Goal: Download file/media

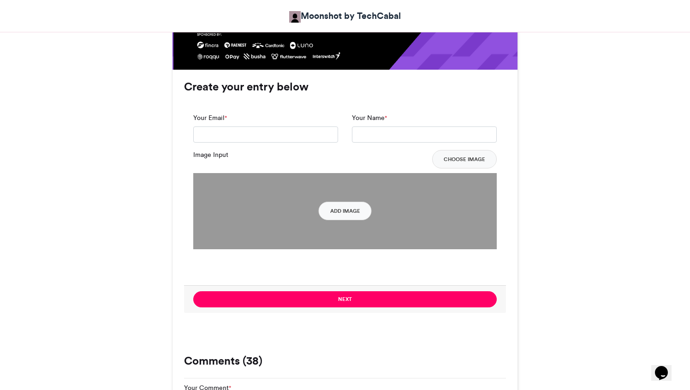
scroll to position [658, 0]
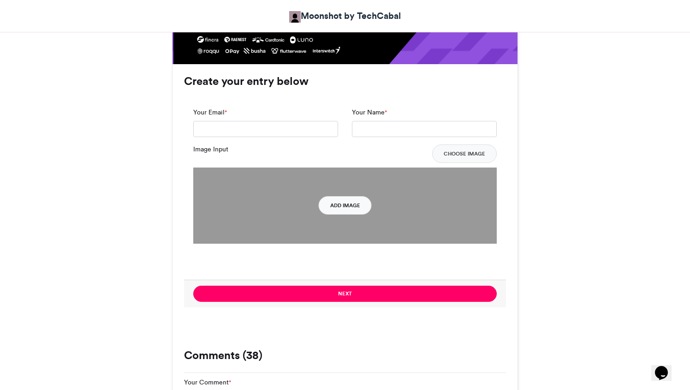
click at [353, 207] on button "Add Image" at bounding box center [345, 205] width 53 height 18
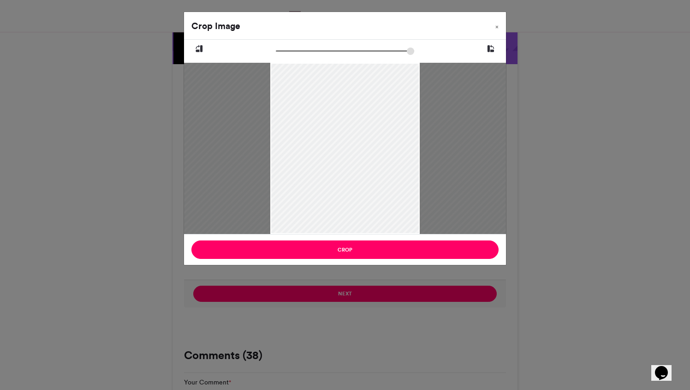
drag, startPoint x: 280, startPoint y: 49, endPoint x: 299, endPoint y: 46, distance: 19.1
click at [299, 47] on input "zoom" at bounding box center [345, 51] width 138 height 9
drag, startPoint x: 313, startPoint y: 113, endPoint x: 393, endPoint y: 170, distance: 97.9
click at [393, 170] on div at bounding box center [424, 206] width 361 height 642
type input "******"
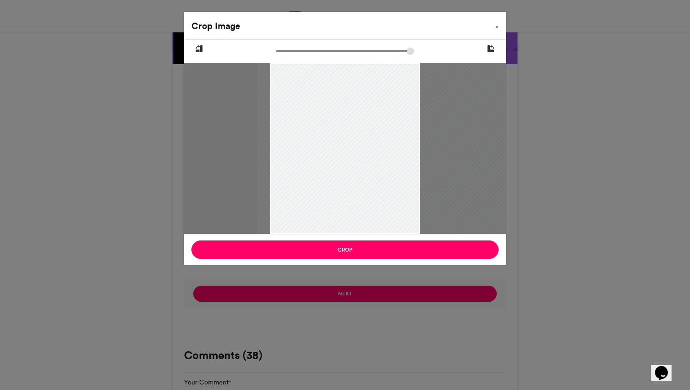
click at [294, 51] on input "zoom" at bounding box center [345, 51] width 138 height 9
click at [335, 150] on div at bounding box center [416, 198] width 312 height 556
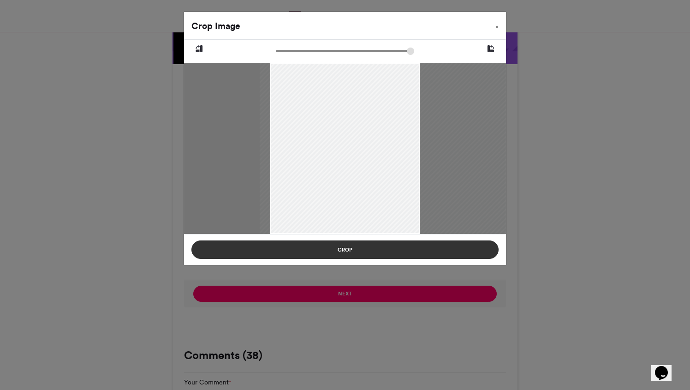
click at [395, 246] on button "Crop" at bounding box center [345, 249] width 307 height 18
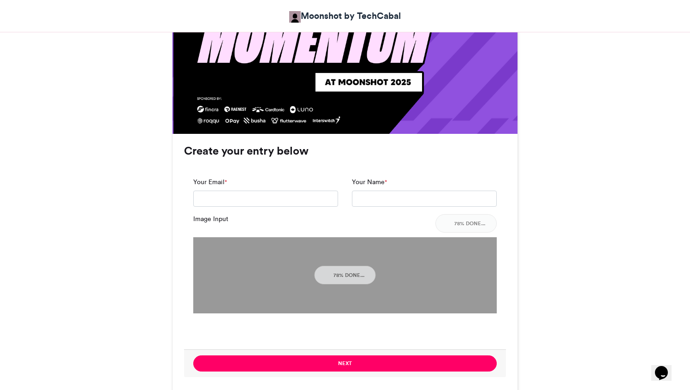
scroll to position [610, 0]
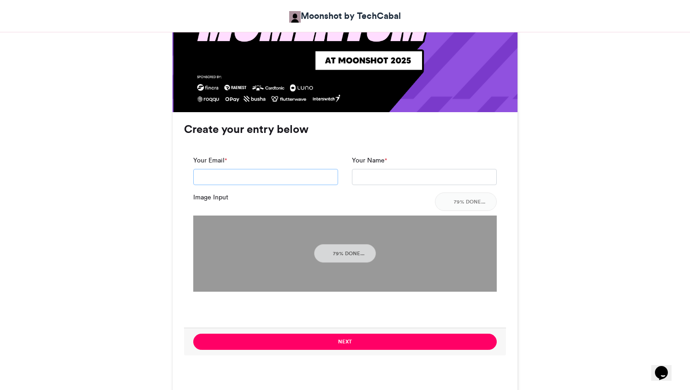
click at [290, 178] on input "Your Email *" at bounding box center [265, 177] width 145 height 17
type input "**********"
click at [375, 181] on input "Your Name *" at bounding box center [424, 177] width 145 height 17
type input "**********"
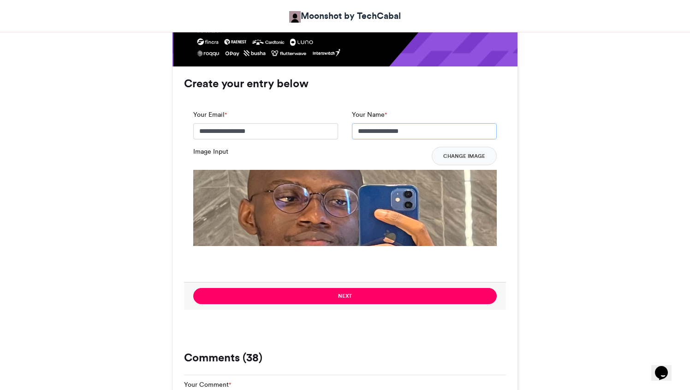
scroll to position [678, 0]
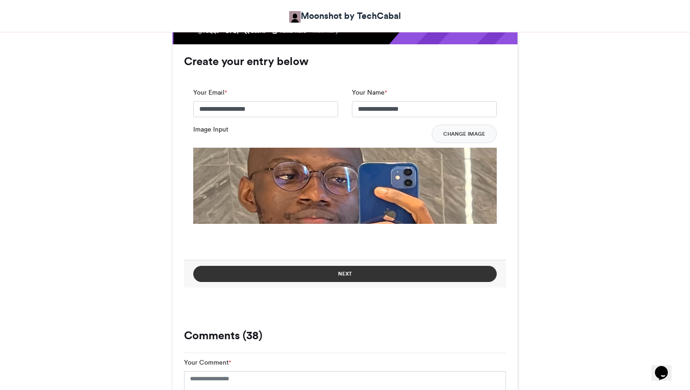
click at [374, 269] on button "Next" at bounding box center [345, 274] width 304 height 16
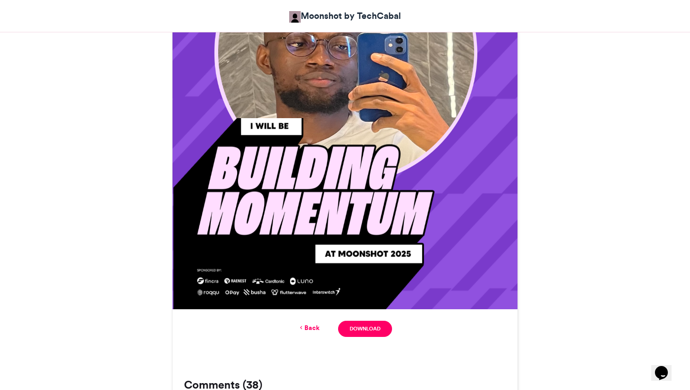
scroll to position [437, 0]
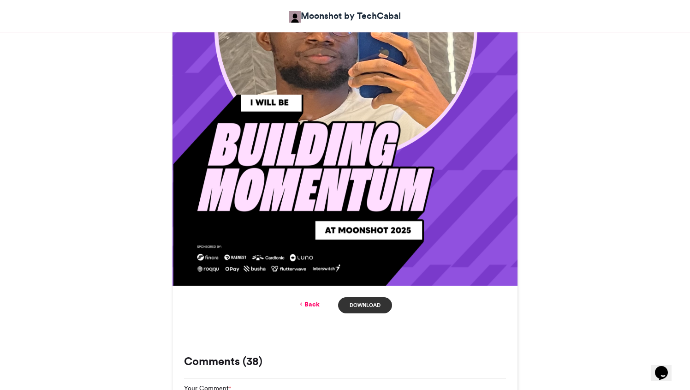
click at [377, 298] on link "Download" at bounding box center [365, 305] width 54 height 16
